Goal: Complete application form

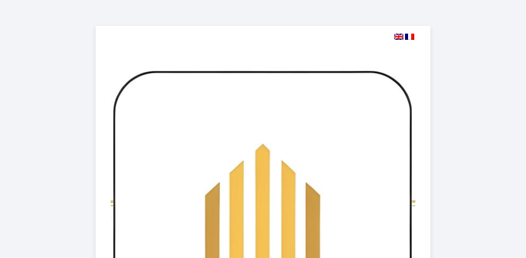
select select
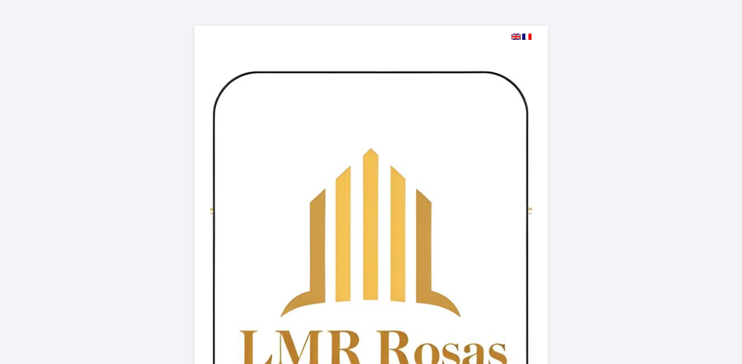
click at [516, 37] on img at bounding box center [515, 37] width 9 height 6
select select
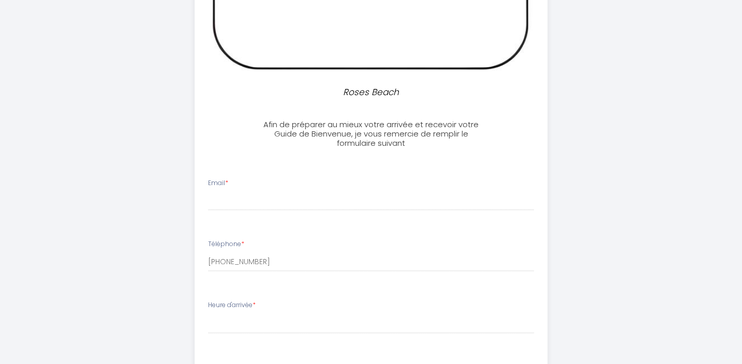
scroll to position [423, 0]
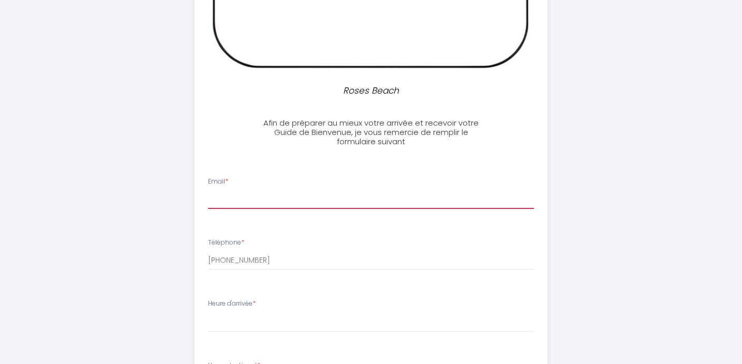
click at [243, 200] on input "Email *" at bounding box center [371, 199] width 327 height 19
type input "[PERSON_NAME][EMAIL_ADDRESS][DOMAIN_NAME]"
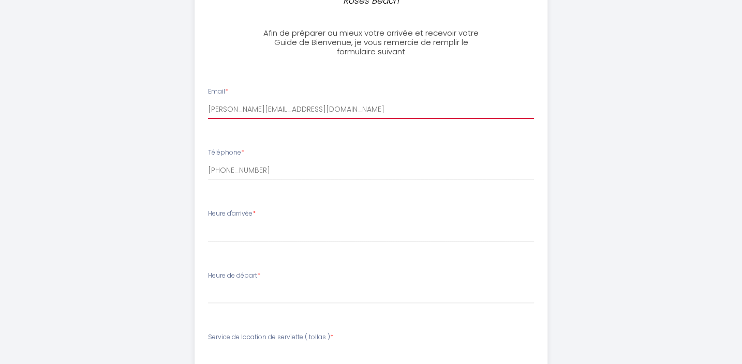
scroll to position [518, 0]
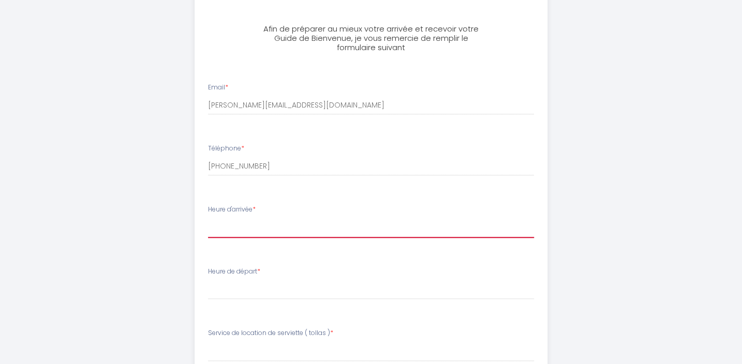
click at [276, 228] on select "16:00 16:30 17:00 17:30 18:00 18:30 19:00 19:30 20:00" at bounding box center [371, 228] width 327 height 20
click at [233, 228] on select "16:00 16:30 17:00 17:30 18:00 18:30 19:00 19:30 20:00" at bounding box center [371, 228] width 327 height 20
select select "16:30"
click at [238, 258] on div "Heure de départ * 00:00 00:30 01:00 01:30 02:00 02:30 03:00 03:30 04:00 04:30 0…" at bounding box center [371, 283] width 327 height 33
click at [255, 258] on label "Heure de départ *" at bounding box center [234, 272] width 52 height 10
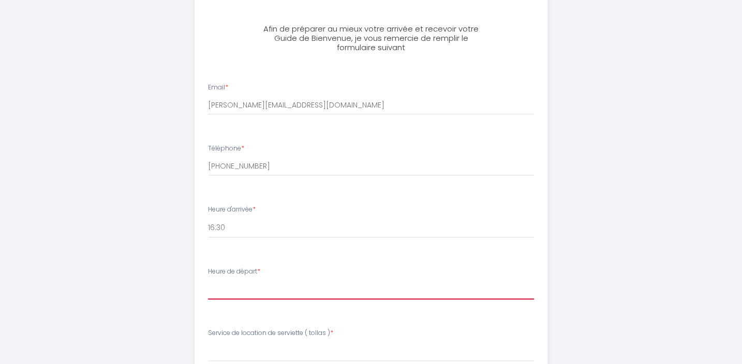
click at [244, 258] on select "00:00 00:30 01:00 01:30 02:00 02:30 03:00 03:30 04:00 04:30 05:00 05:30 06:00 0…" at bounding box center [371, 290] width 327 height 20
select select "10:30"
click at [208, 258] on select "00:00 00:30 01:00 01:30 02:00 02:30 03:00 03:30 04:00 04:30 05:00 05:30 06:00 0…" at bounding box center [371, 290] width 327 height 20
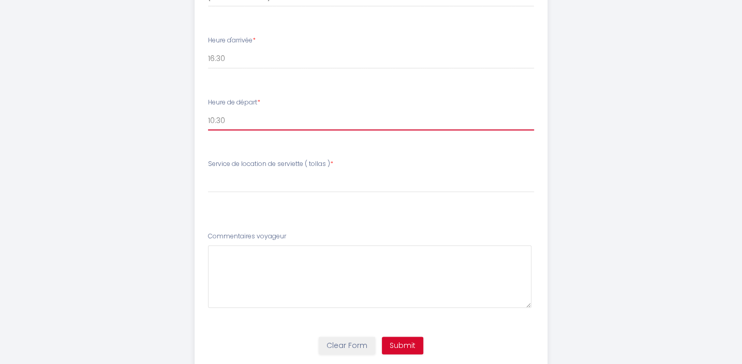
scroll to position [705, 0]
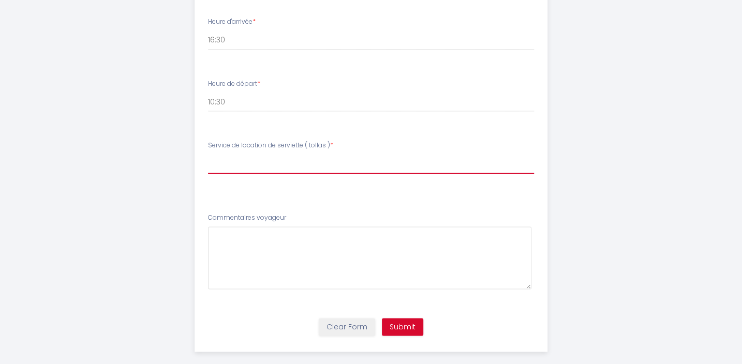
click at [242, 160] on select "Please SelectService de location de serviette ( tollas ) ° OUI, je désire louer…" at bounding box center [371, 164] width 327 height 20
drag, startPoint x: 202, startPoint y: 185, endPoint x: 212, endPoint y: 196, distance: 14.3
click at [212, 196] on li "Service de location de serviette ( tollas ) * Please SelectService de location …" at bounding box center [371, 168] width 352 height 66
click at [226, 156] on select "Please SelectService de location de serviette ( tollas ) ° OUI, je désire louer…" at bounding box center [371, 164] width 327 height 20
click at [254, 158] on select "Please SelectService de location de serviette ( tollas ) ° OUI, je désire louer…" at bounding box center [371, 164] width 327 height 20
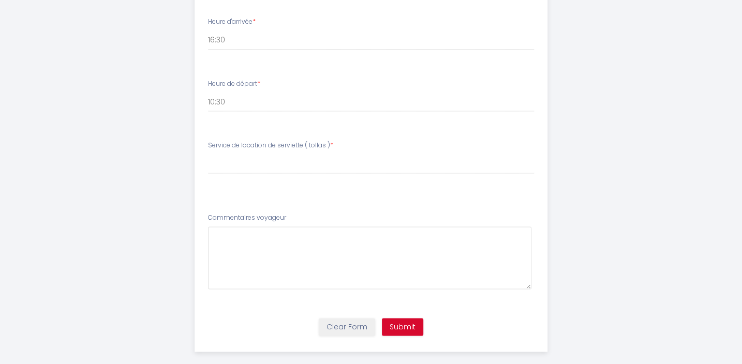
drag, startPoint x: 311, startPoint y: 148, endPoint x: 299, endPoint y: 158, distance: 15.8
click at [311, 148] on label "Service de location de serviette ( tollas ) *" at bounding box center [270, 146] width 125 height 10
click at [245, 163] on select "Please SelectService de location de serviette ( tollas ) ° OUI, je désire louer…" at bounding box center [371, 164] width 327 height 20
click at [208, 154] on select "Please SelectService de location de serviette ( tollas ) ° OUI, je désire louer…" at bounding box center [371, 164] width 327 height 20
click at [234, 187] on li "Service de location de serviette ( tollas ) * Please SelectService de location …" at bounding box center [371, 168] width 352 height 66
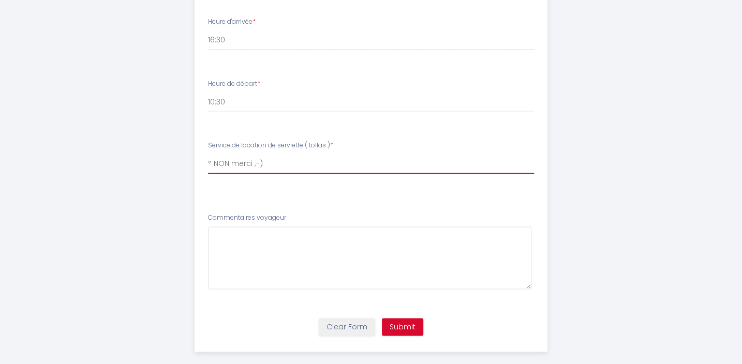
click at [289, 164] on select "Please SelectService de location de serviette ( tollas ) ° OUI, je désire louer…" at bounding box center [371, 164] width 327 height 20
select select "° NON gracias ;-)"
click at [208, 154] on select "Please SelectService de location de serviette ( tollas ) ° OUI, je désire louer…" at bounding box center [371, 164] width 327 height 20
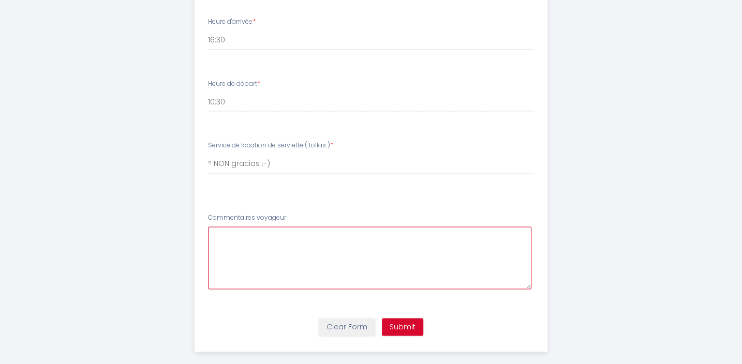
click at [268, 242] on voyageur5 at bounding box center [370, 258] width 324 height 63
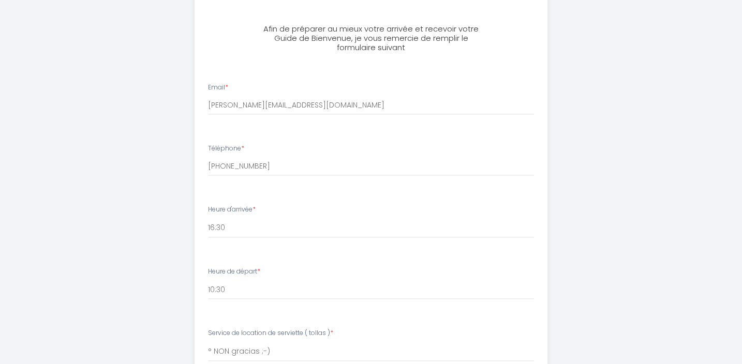
scroll to position [518, 0]
click at [218, 231] on select "16:00 16:30 17:00 17:30 18:00 18:30 19:00 19:30 20:00" at bounding box center [371, 228] width 327 height 20
click at [224, 220] on select "16:00 16:30 17:00 17:30 18:00 18:30 19:00 19:30 20:00" at bounding box center [371, 228] width 327 height 20
click at [225, 227] on select "16:00 16:30 17:00 17:30 18:00 18:30 19:00 19:30 20:00" at bounding box center [371, 228] width 327 height 20
select select "16:00"
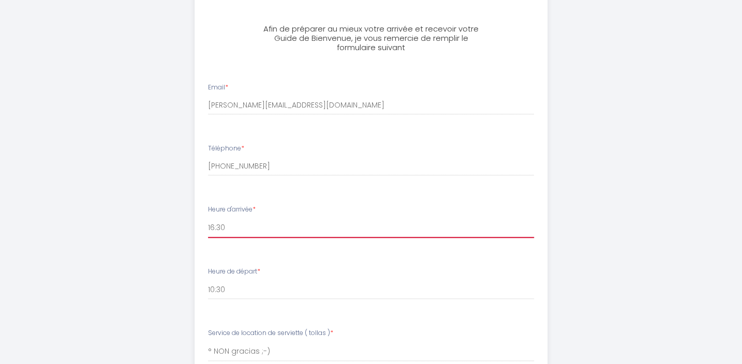
click at [208, 218] on select "16:00 16:30 17:00 17:30 18:00 18:30 19:00 19:30 20:00" at bounding box center [371, 228] width 327 height 20
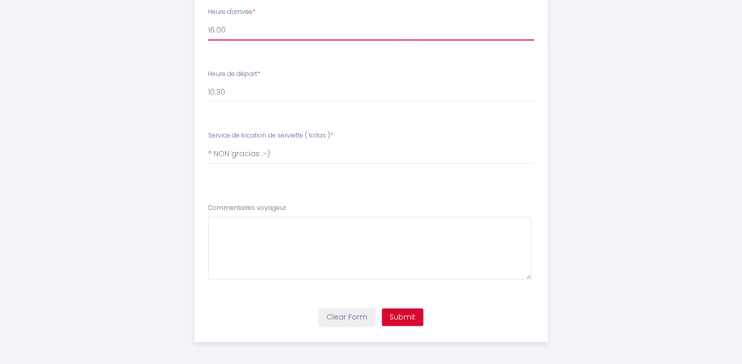
scroll to position [718, 0]
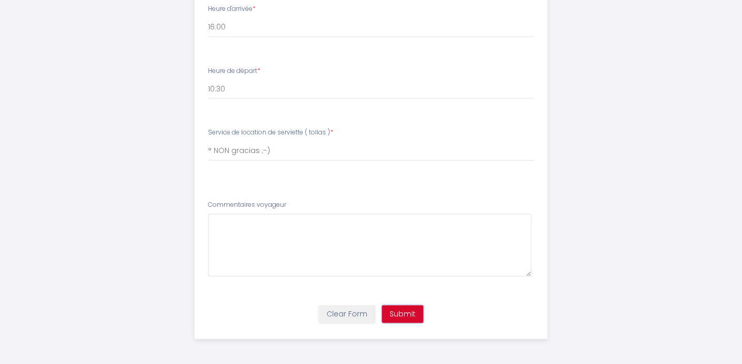
click at [413, 258] on button "Submit" at bounding box center [402, 314] width 41 height 18
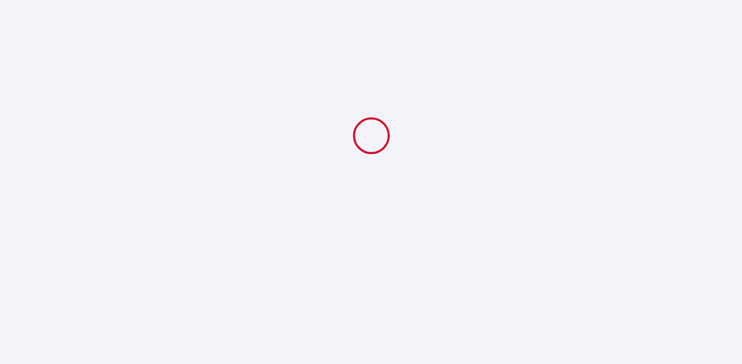
select select "10:30"
select select "° NON gracias ;-)"
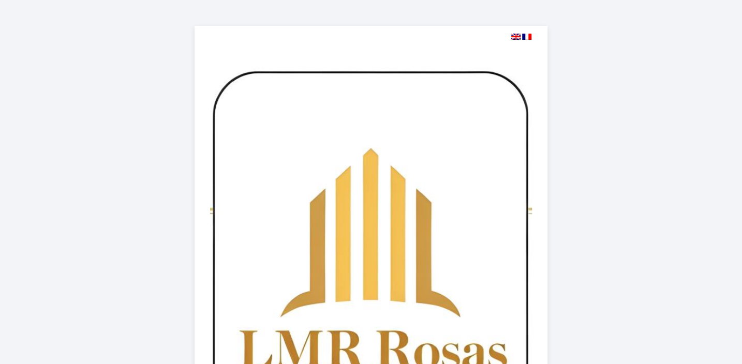
scroll to position [213, 0]
